Goal: Check status: Check status

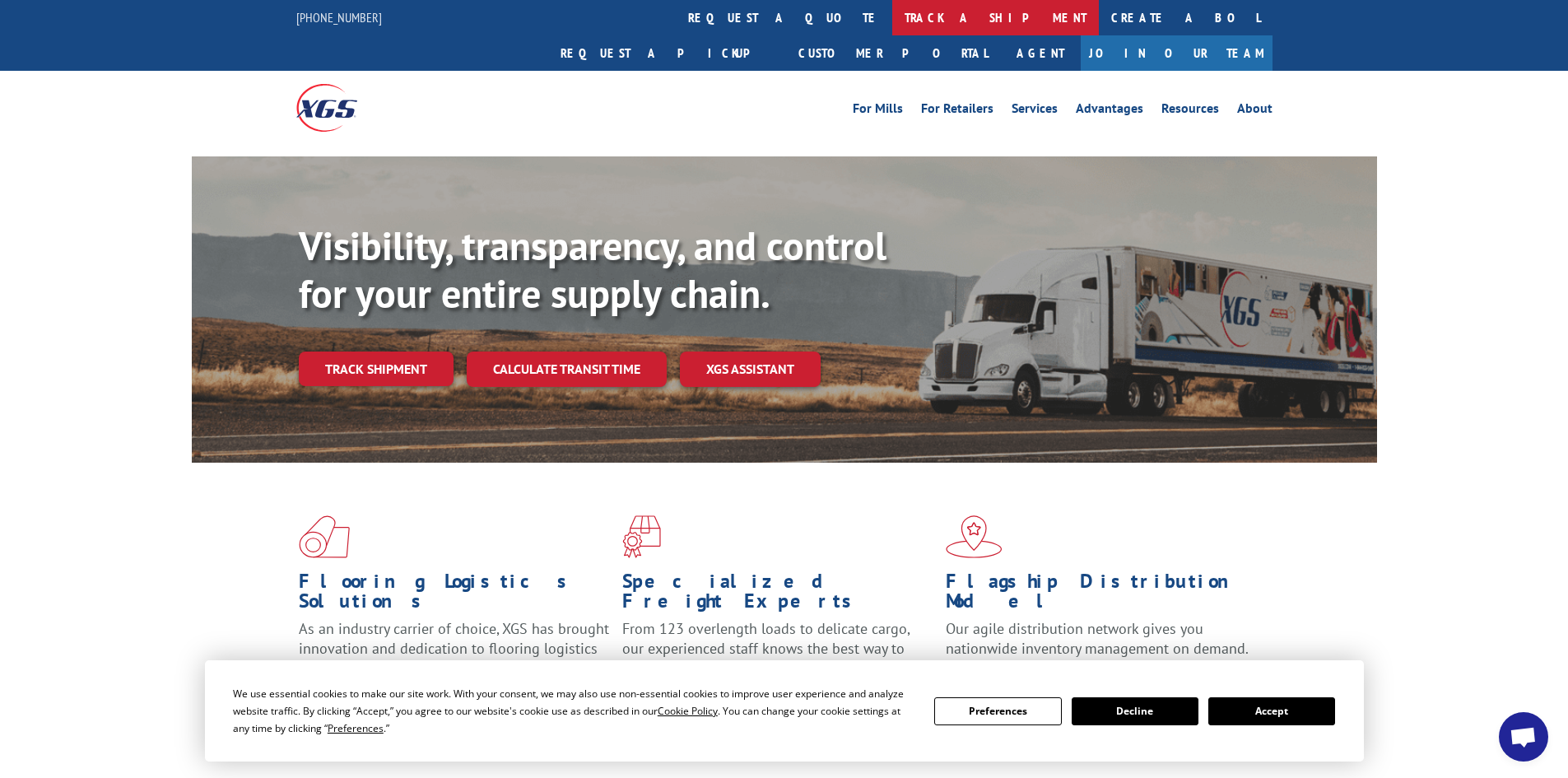
click at [892, 15] on link "track a shipment" at bounding box center [995, 18] width 206 height 35
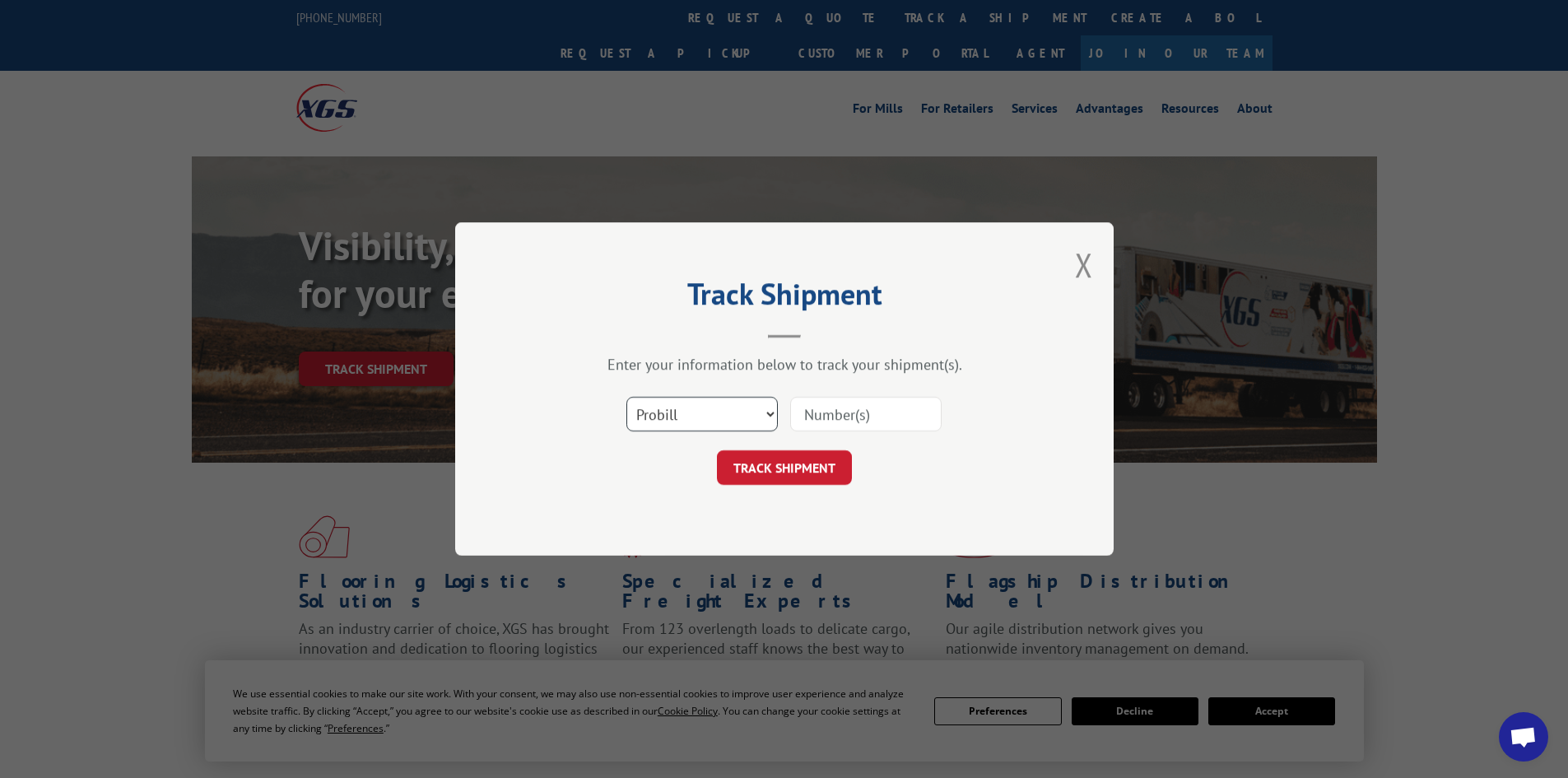
click at [774, 417] on select "Select category... Probill BOL PO" at bounding box center [702, 414] width 151 height 34
select select "bol"
click at [627, 397] on select "Select category... Probill BOL PO" at bounding box center [702, 414] width 151 height 34
click at [874, 417] on input at bounding box center [865, 414] width 151 height 34
paste input "16755003"
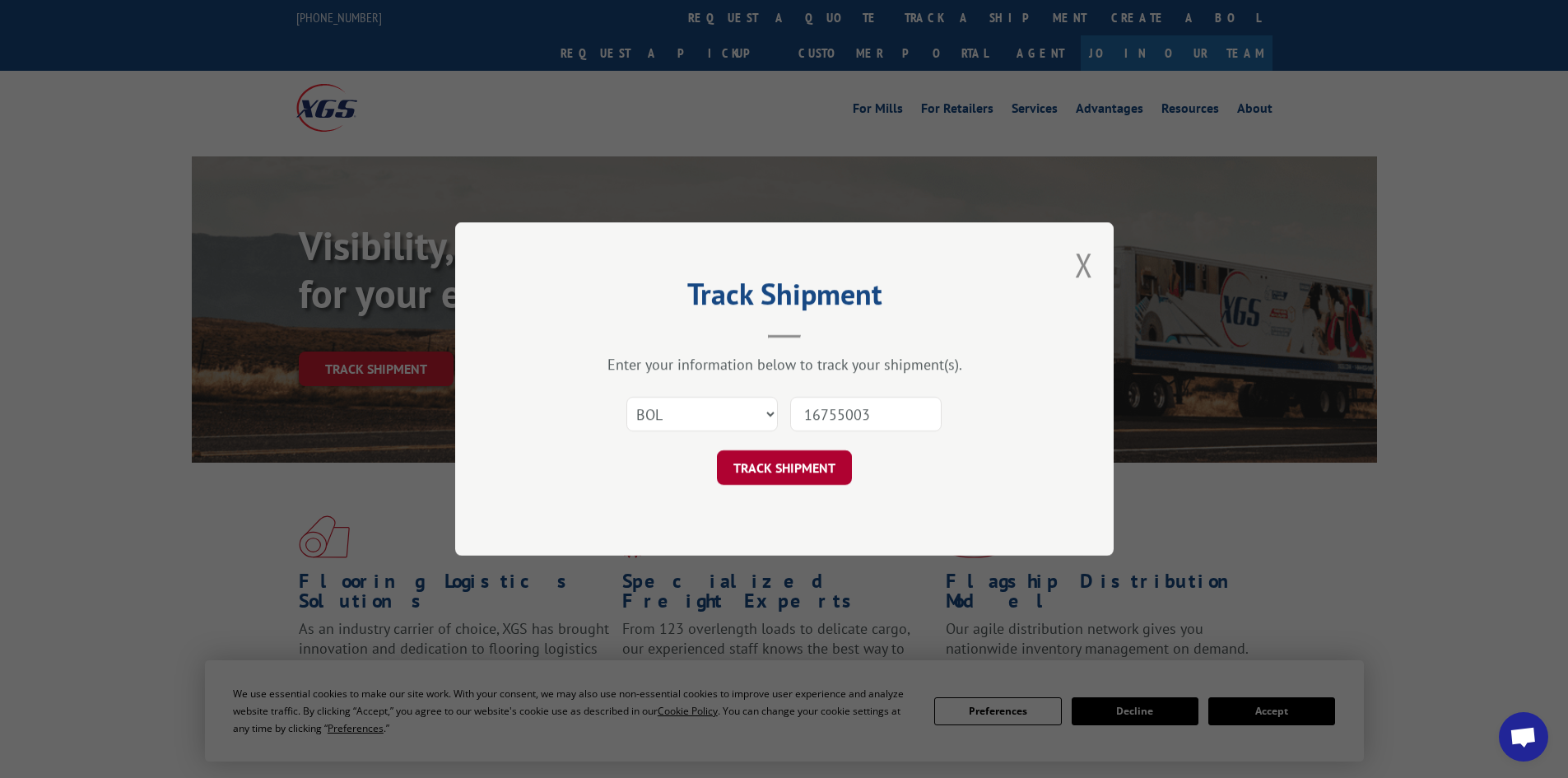
type input "16755003"
click at [773, 466] on button "TRACK SHIPMENT" at bounding box center [784, 467] width 135 height 34
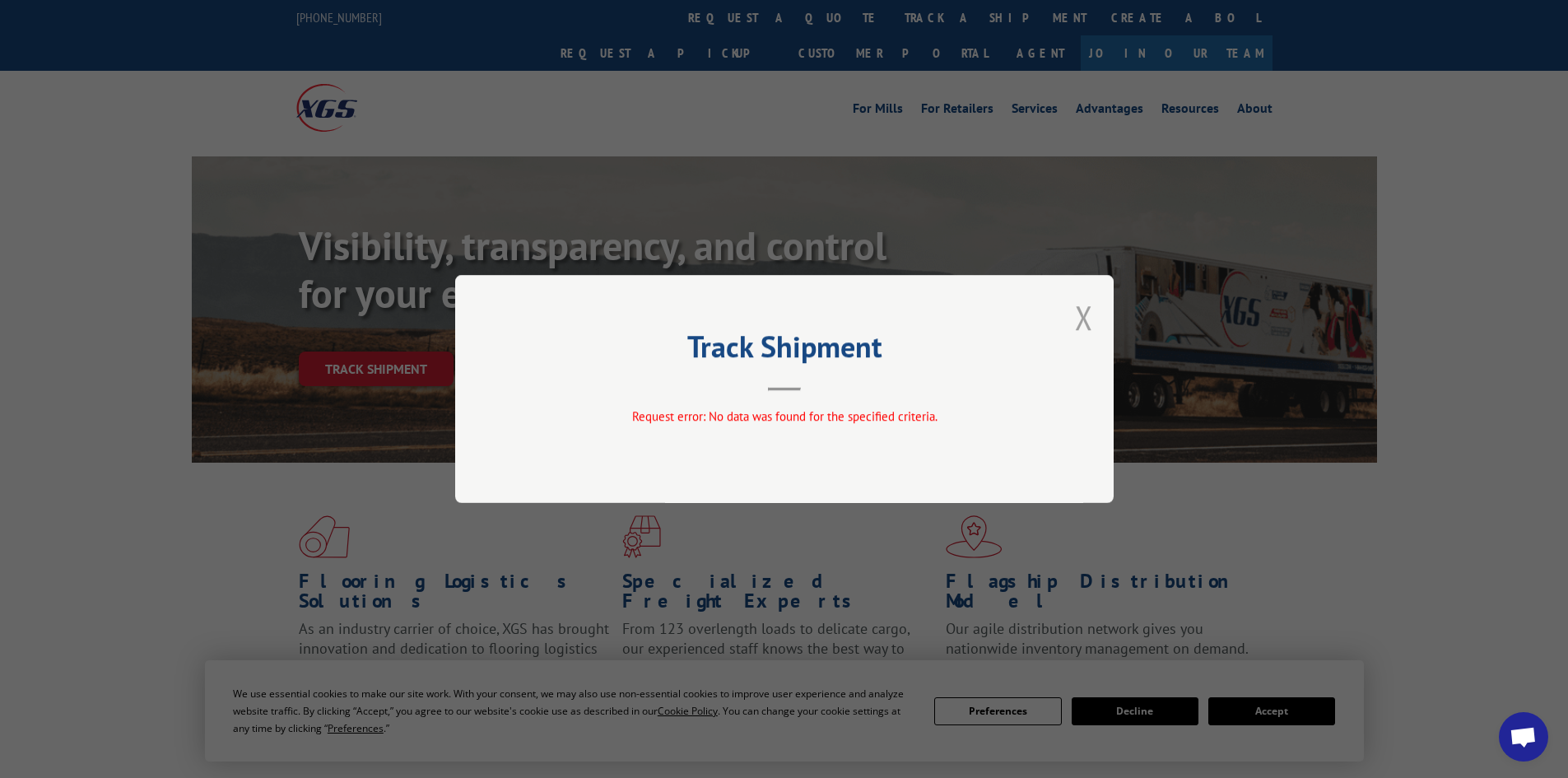
click at [1083, 303] on button "Close modal" at bounding box center [1084, 318] width 18 height 43
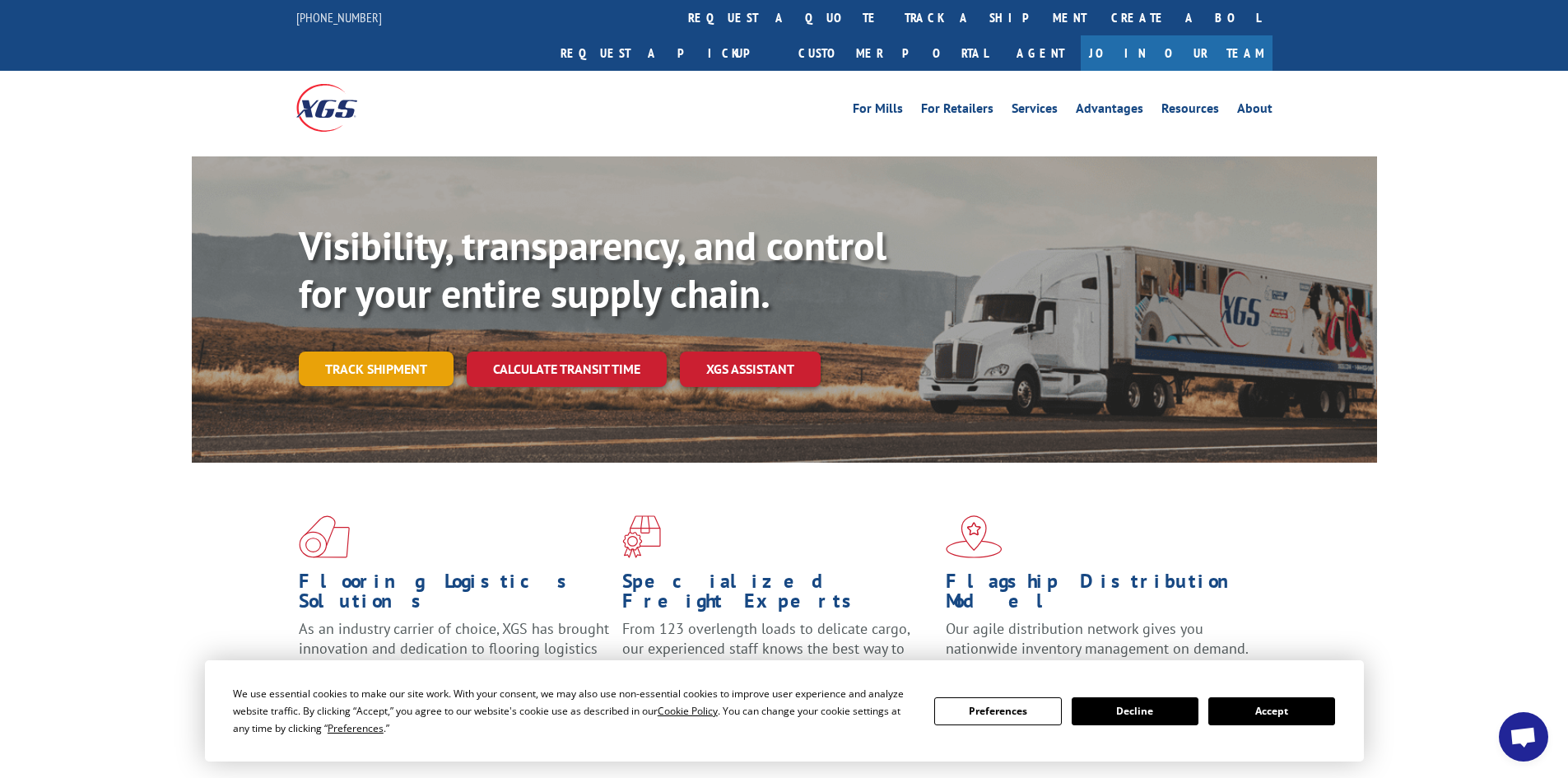
click at [378, 352] on link "Track shipment" at bounding box center [376, 369] width 155 height 34
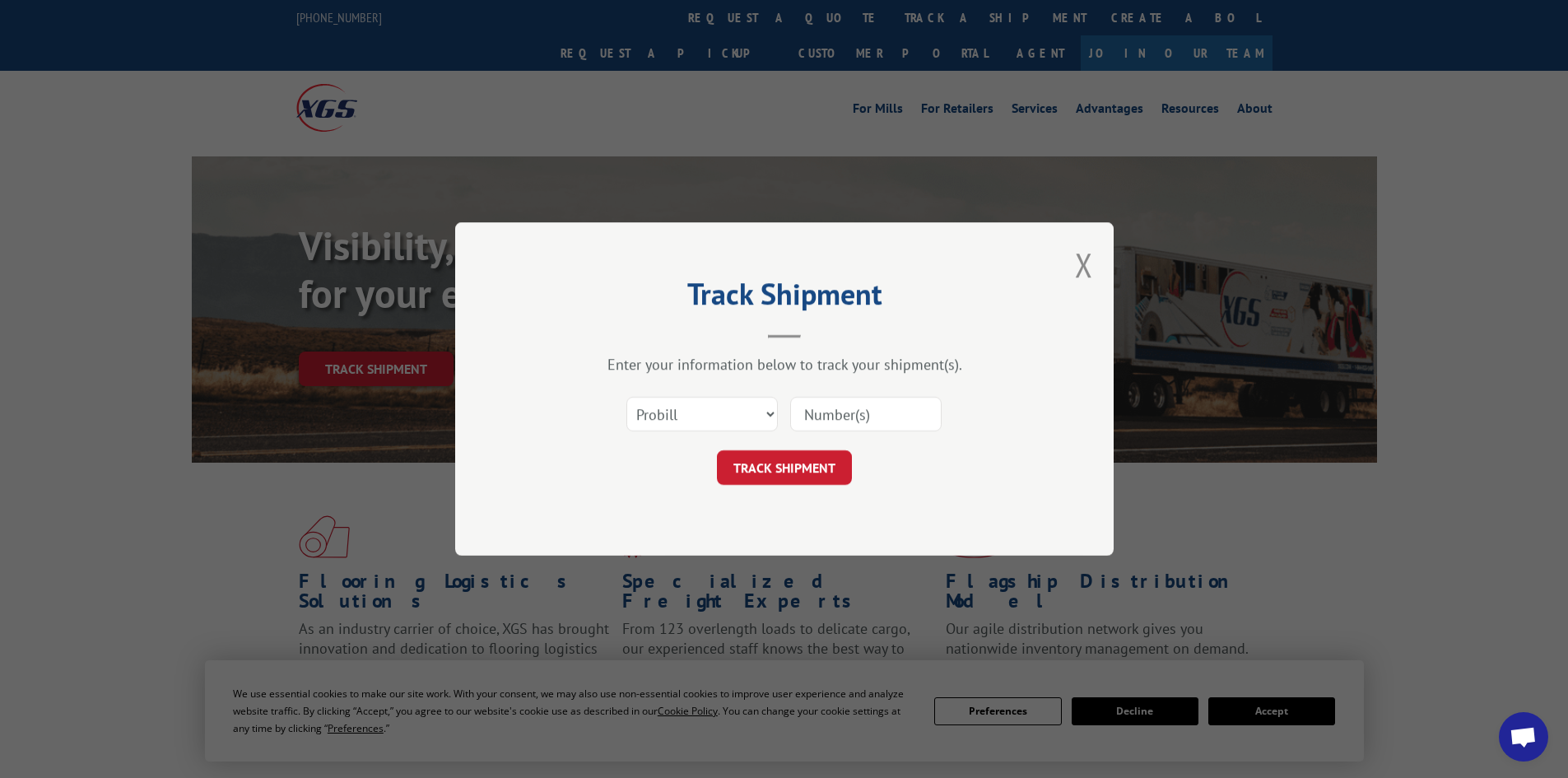
paste input "16755003"
type input "16755003"
click at [755, 461] on button "TRACK SHIPMENT" at bounding box center [784, 467] width 135 height 34
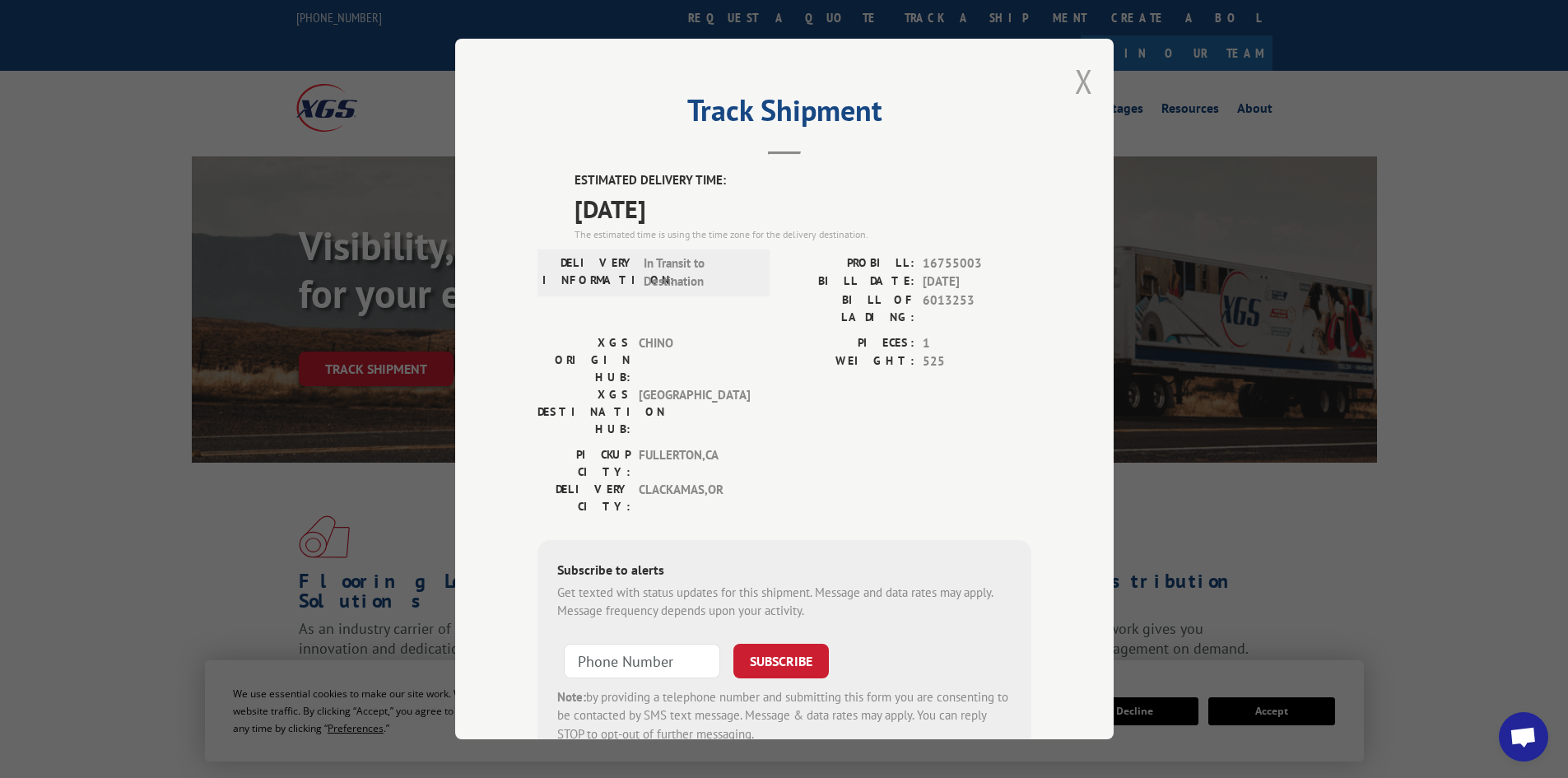
click at [1079, 84] on button "Close modal" at bounding box center [1084, 81] width 18 height 43
